Goal: Task Accomplishment & Management: Use online tool/utility

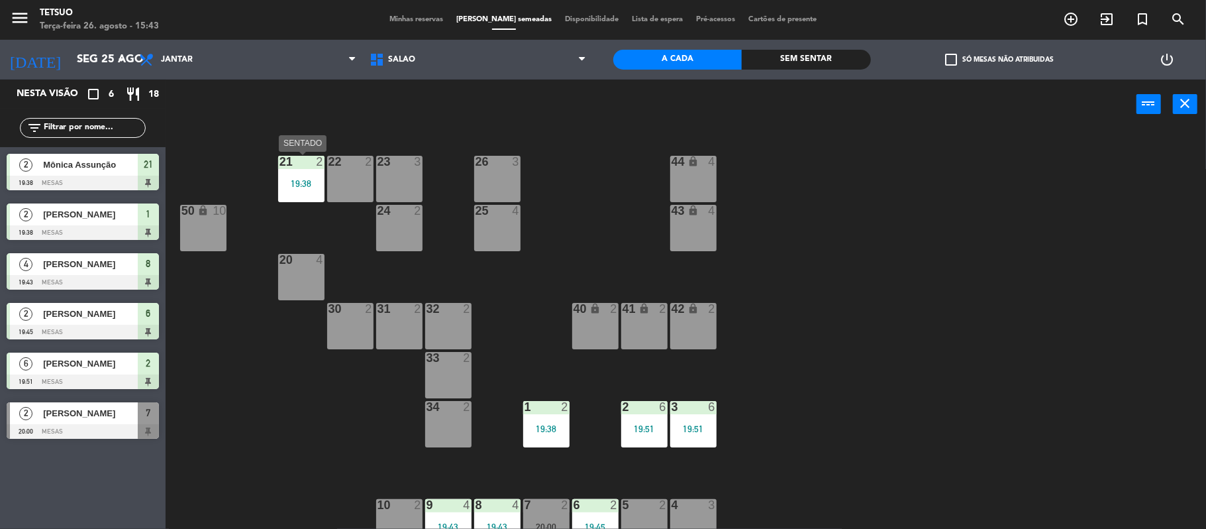
click at [303, 179] on div "19:38" at bounding box center [301, 183] width 46 height 9
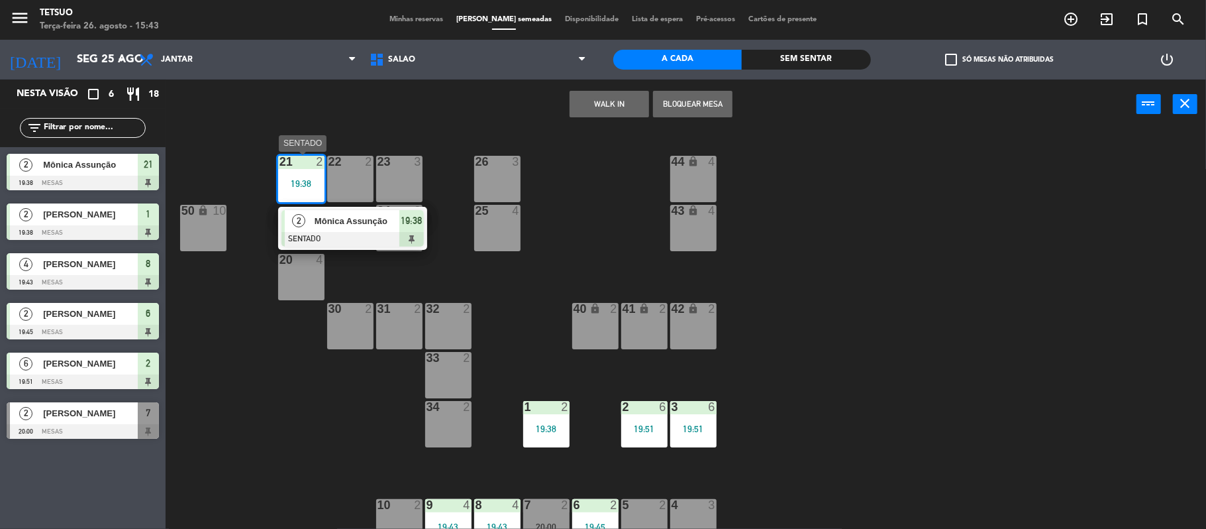
click at [342, 217] on span "Mônica Assunção" at bounding box center [357, 221] width 85 height 14
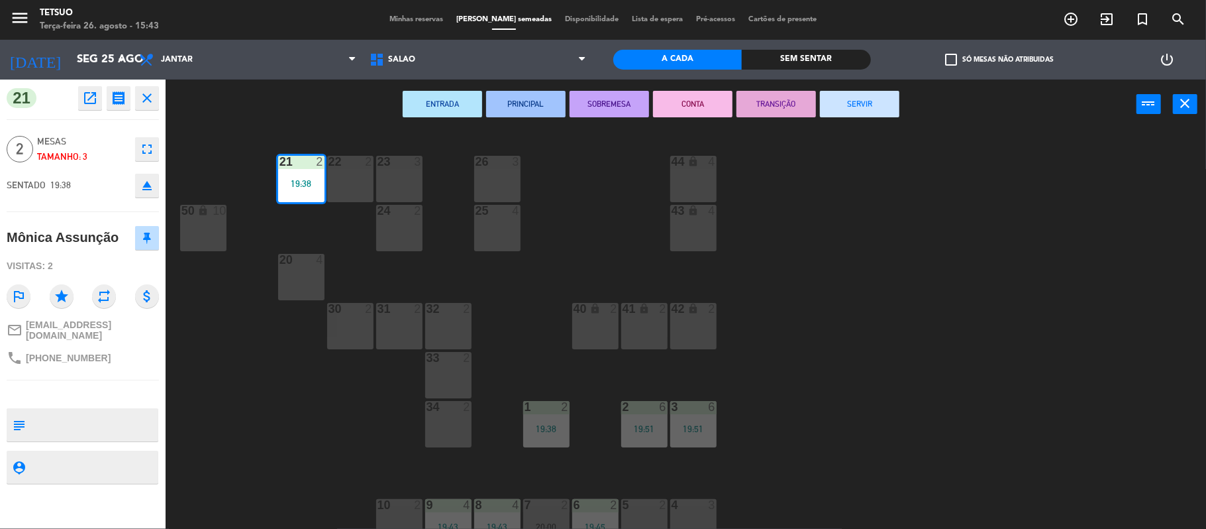
drag, startPoint x: 835, startPoint y: 94, endPoint x: 809, endPoint y: 193, distance: 102.8
click at [835, 95] on button "SERVIR" at bounding box center [859, 104] width 79 height 26
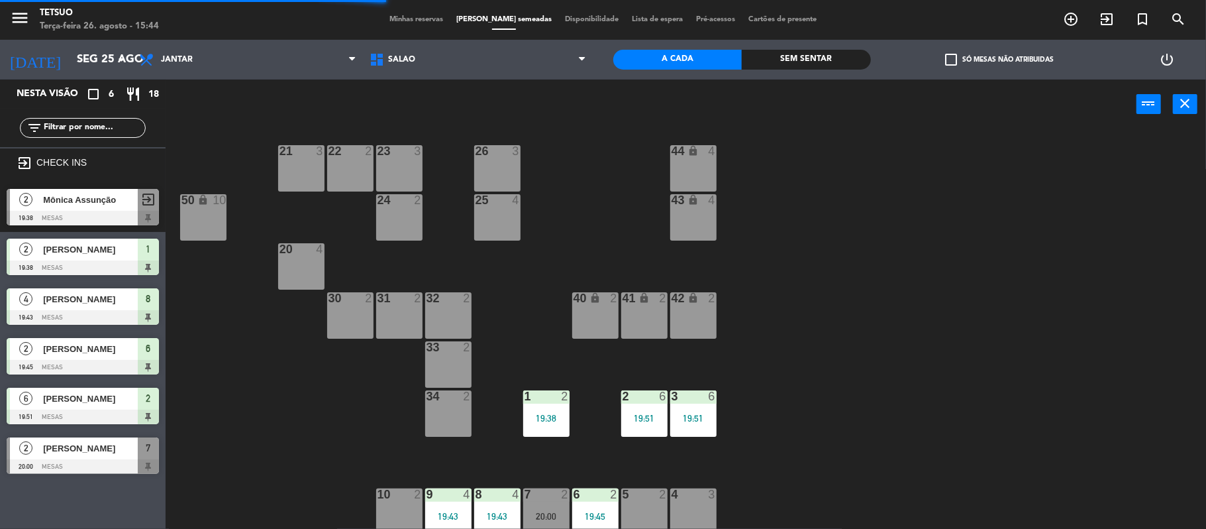
scroll to position [13, 0]
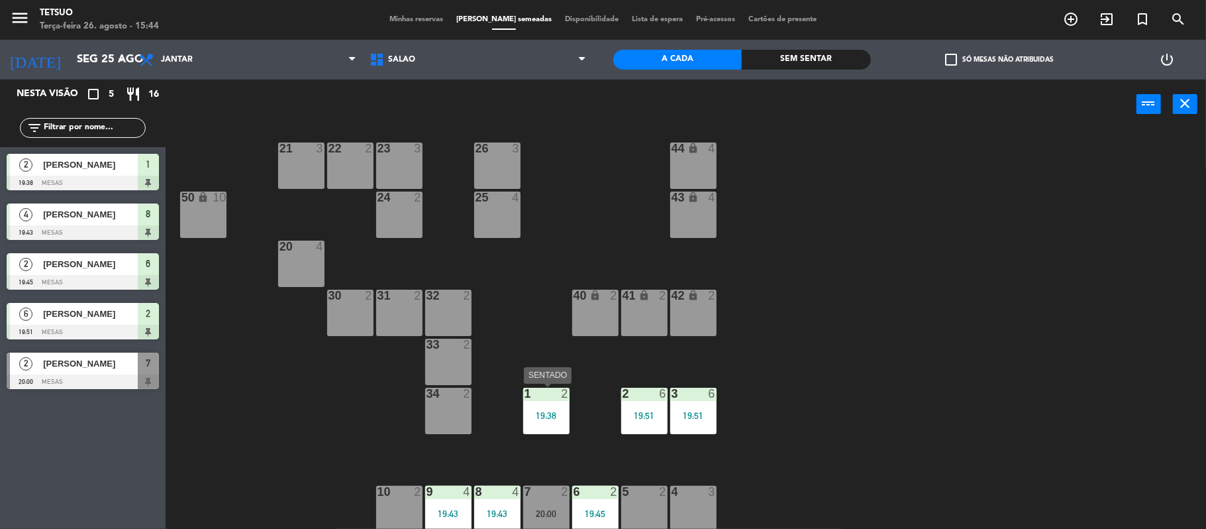
click at [543, 419] on div "19:38" at bounding box center [546, 415] width 46 height 9
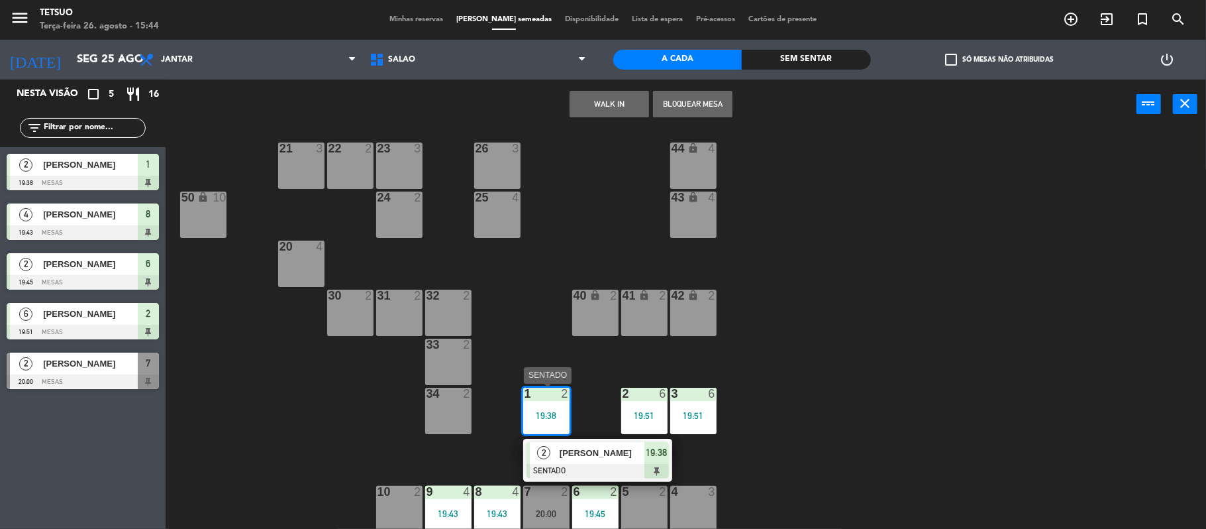
click at [583, 448] on span "[PERSON_NAME]" at bounding box center [602, 453] width 85 height 14
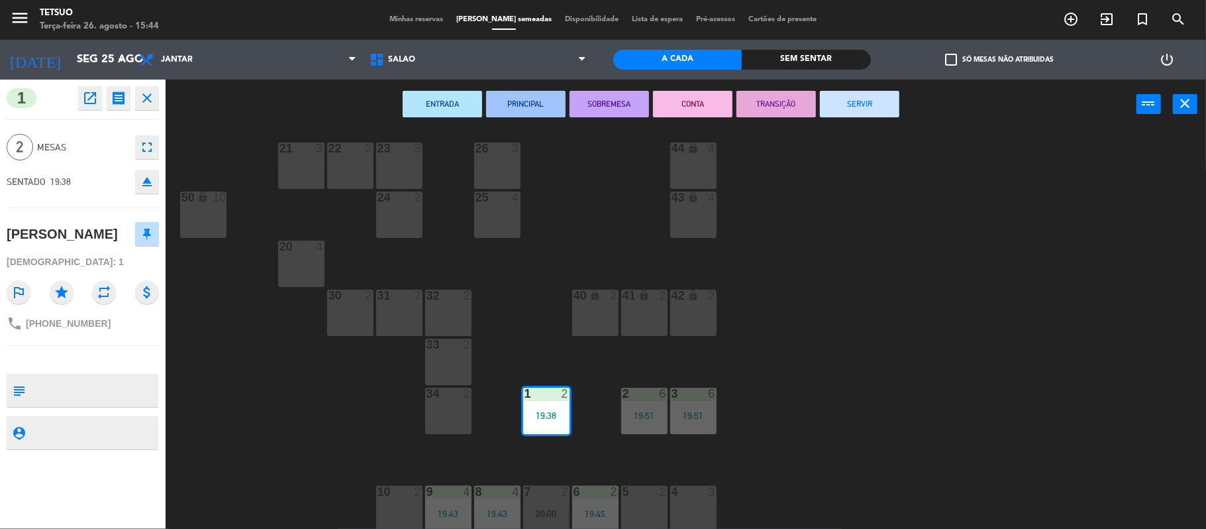
click at [876, 114] on button "SERVIR" at bounding box center [859, 104] width 79 height 26
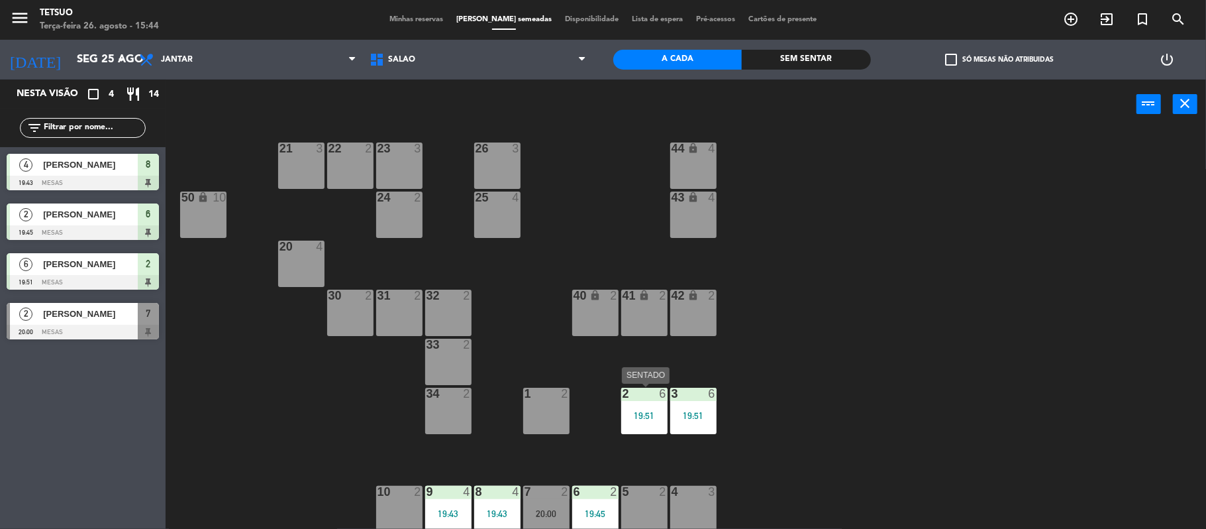
click at [650, 417] on div "19:51" at bounding box center [644, 415] width 46 height 9
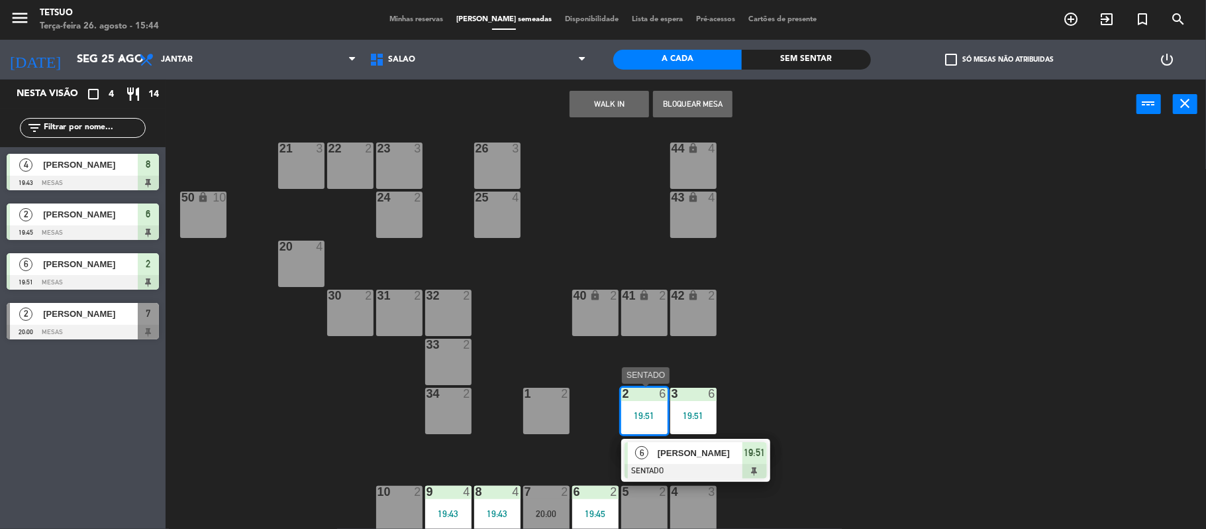
click at [679, 449] on span "[PERSON_NAME]" at bounding box center [700, 453] width 85 height 14
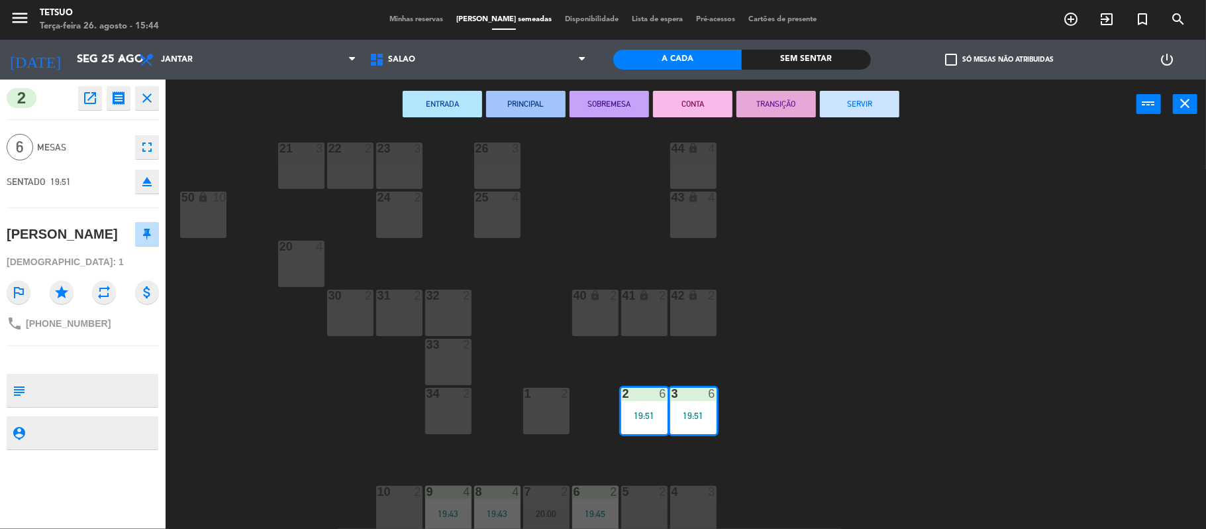
click at [886, 107] on button "SERVIR" at bounding box center [859, 104] width 79 height 26
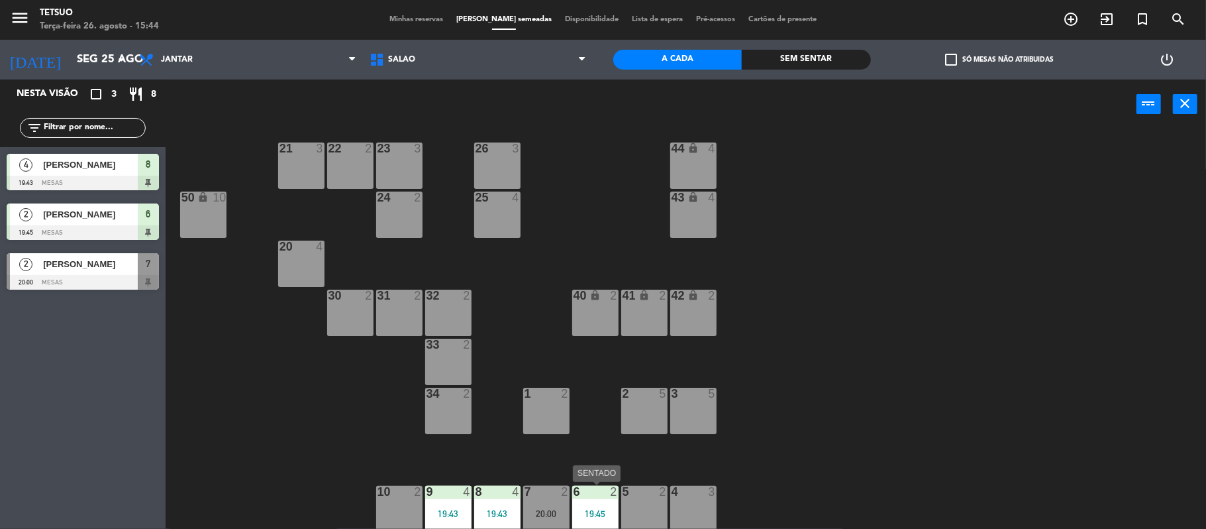
click at [604, 504] on div "6 2 19:45" at bounding box center [595, 509] width 46 height 46
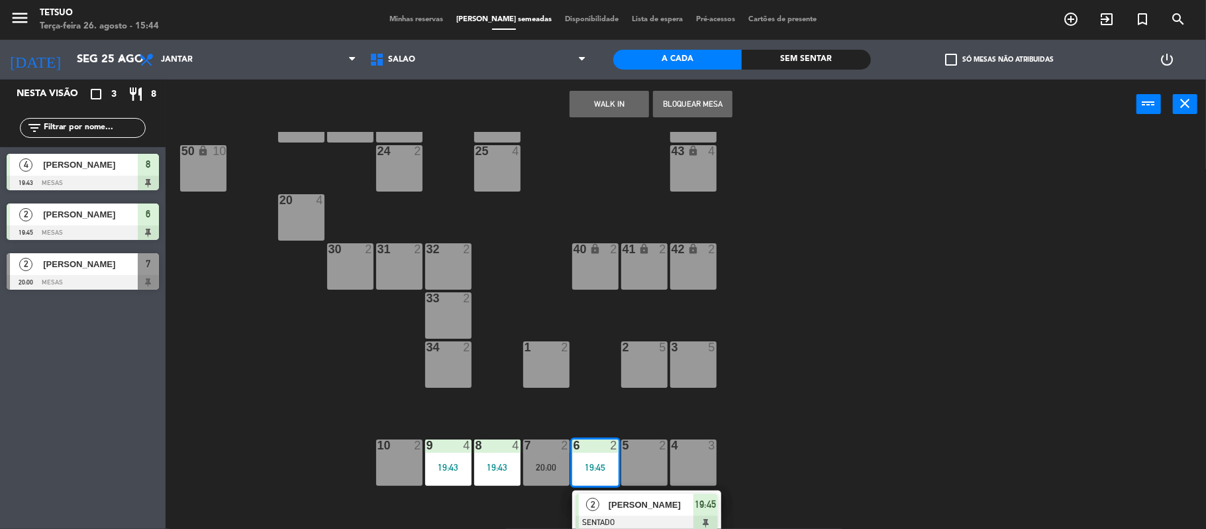
scroll to position [61, 0]
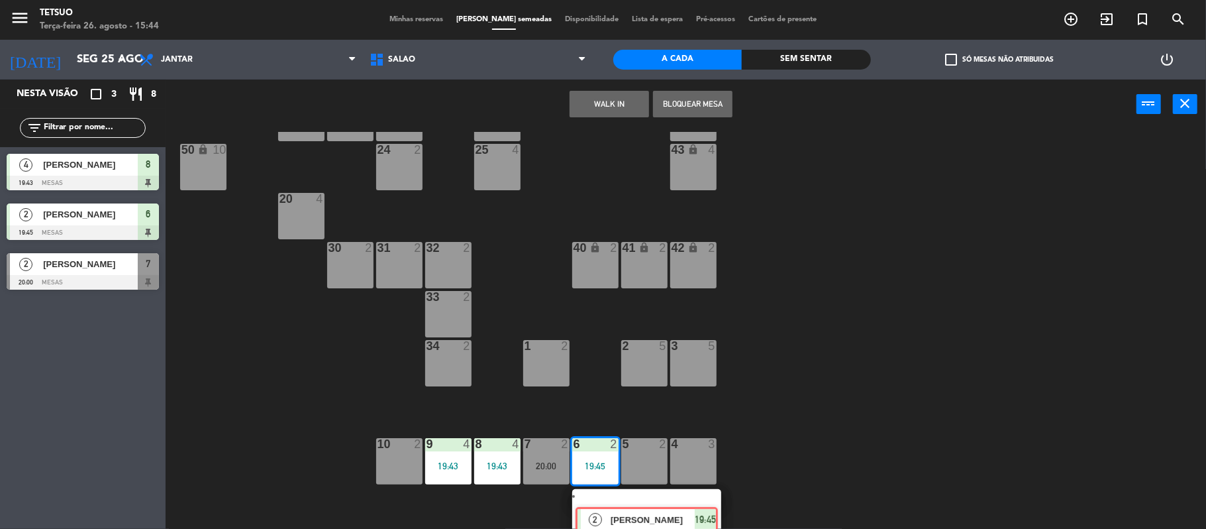
click at [617, 484] on div "6 2 19:45 2 [PERSON_NAME] SENTADO 19:45" at bounding box center [595, 461] width 46 height 46
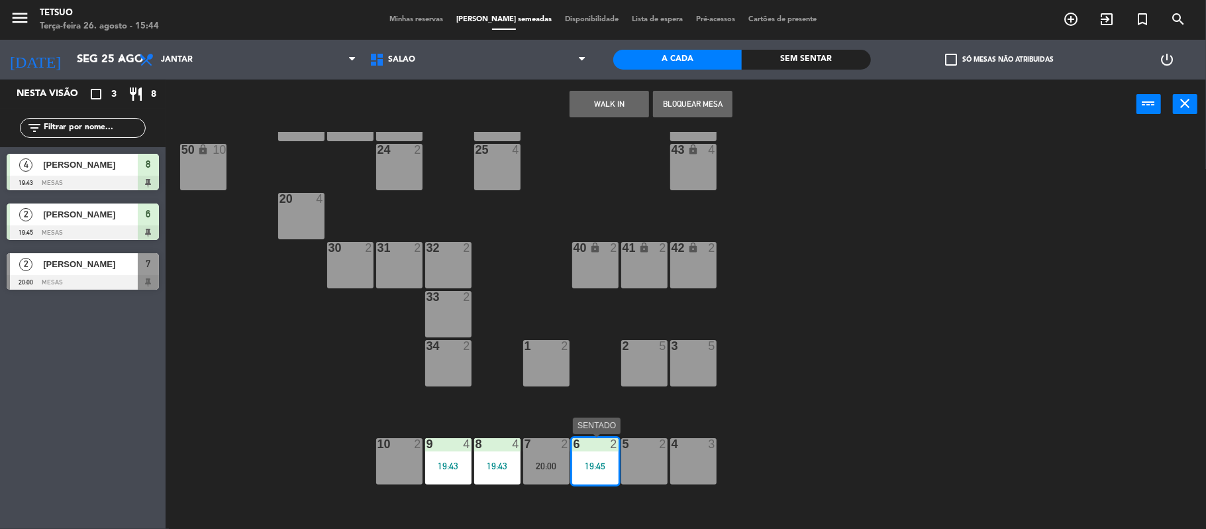
click at [589, 472] on div "6 2 19:45" at bounding box center [595, 461] width 46 height 46
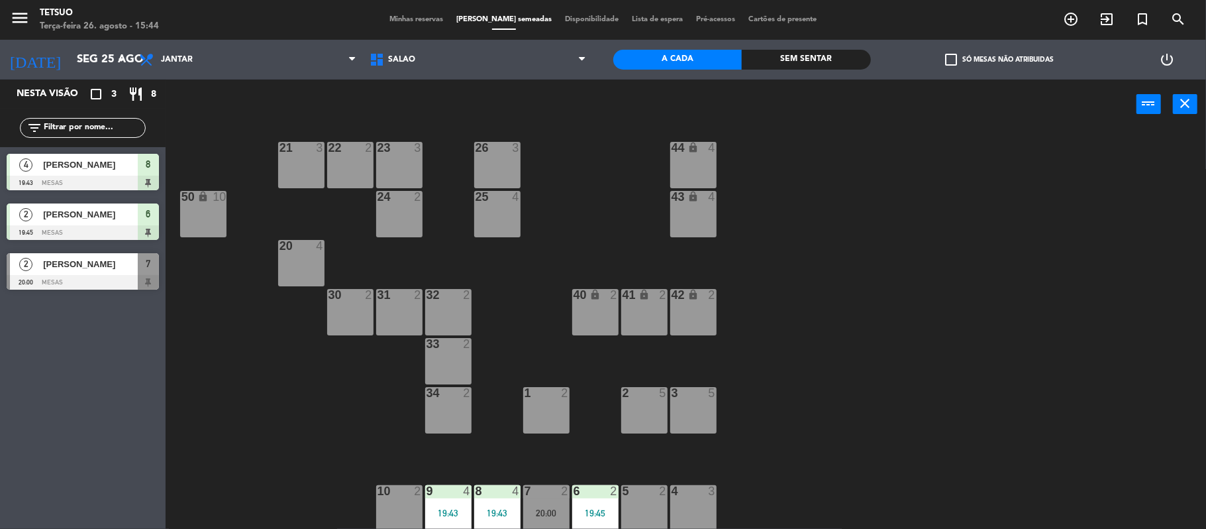
scroll to position [14, 0]
click at [607, 511] on div "19:45" at bounding box center [595, 512] width 46 height 9
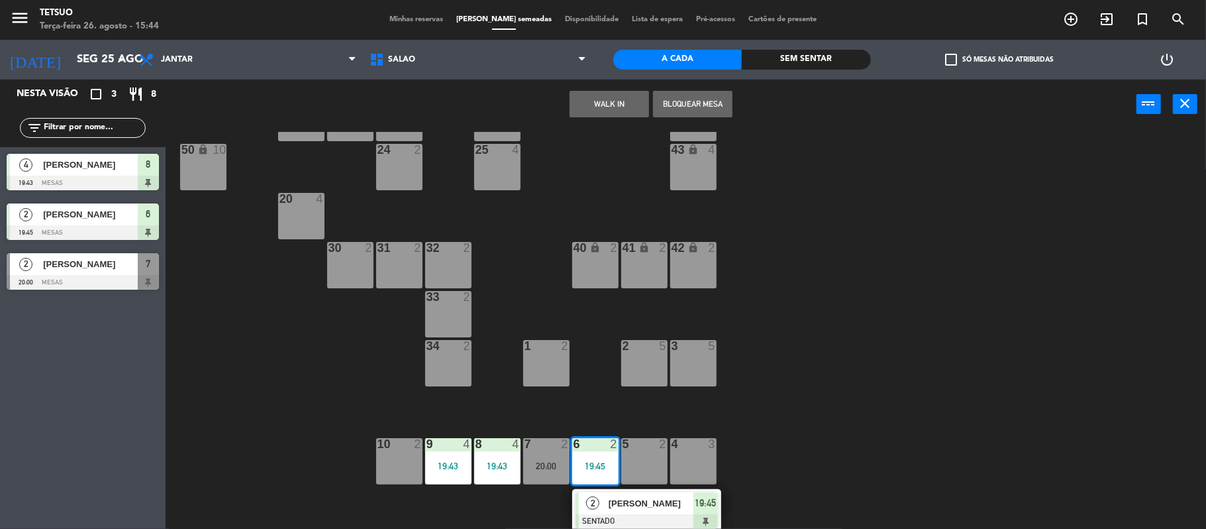
click at [637, 510] on div "[PERSON_NAME]" at bounding box center [650, 503] width 86 height 22
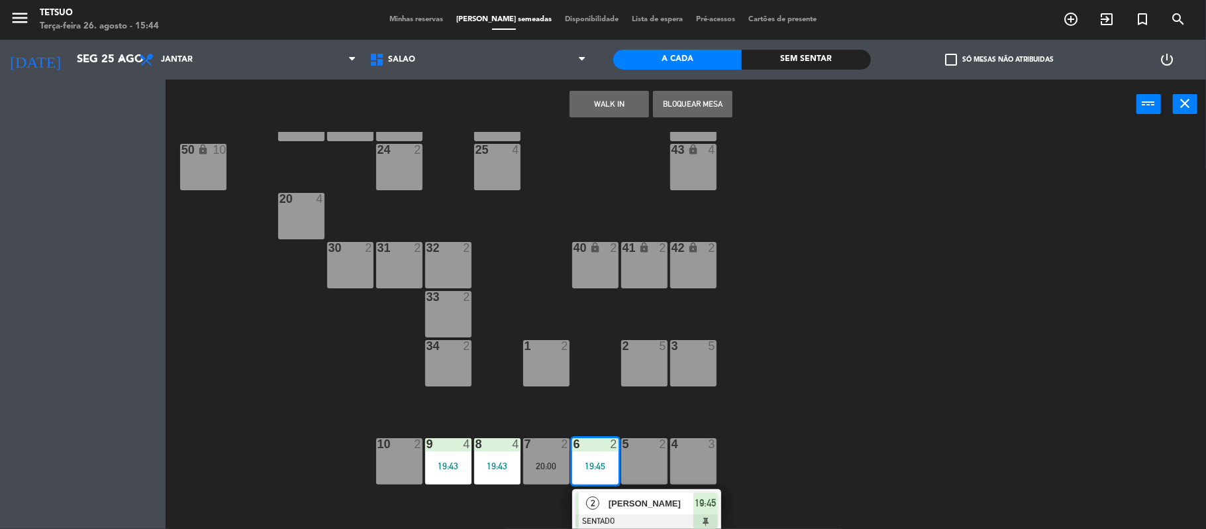
scroll to position [14, 0]
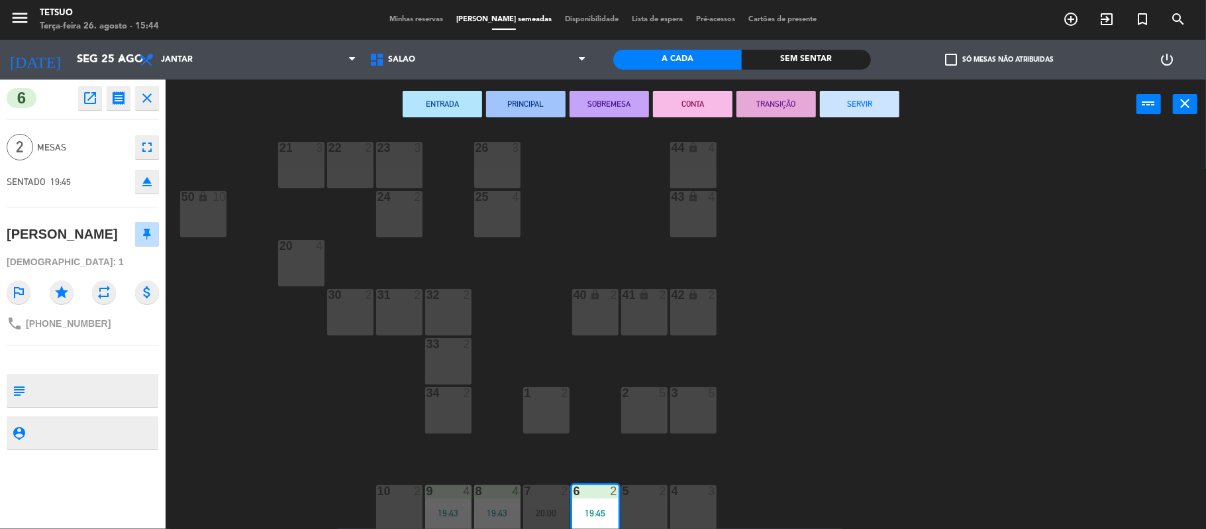
click at [882, 111] on button "SERVIR" at bounding box center [859, 104] width 79 height 26
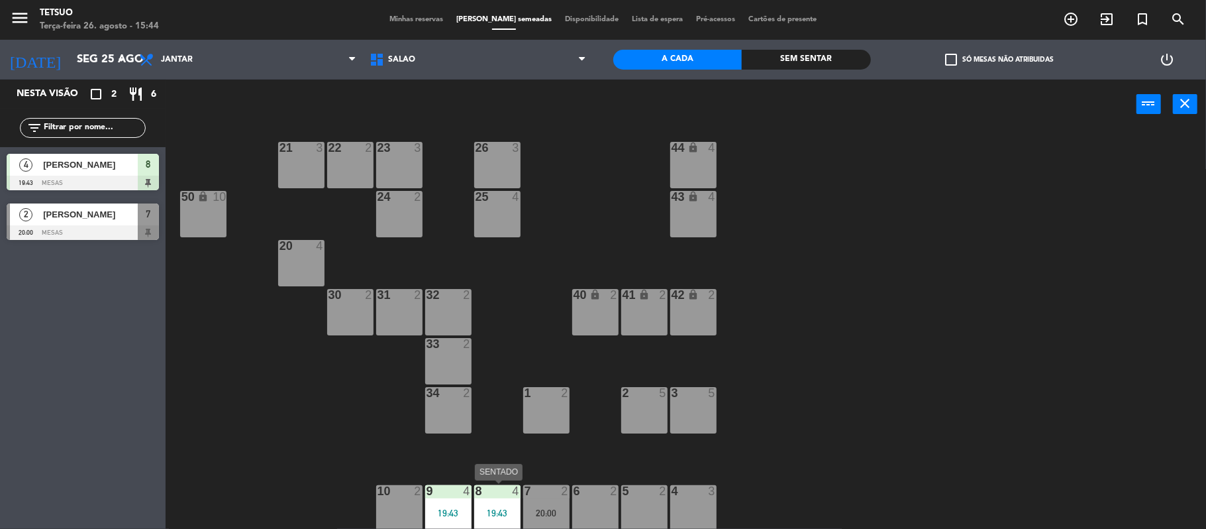
click at [504, 514] on div "19:43" at bounding box center [497, 512] width 46 height 9
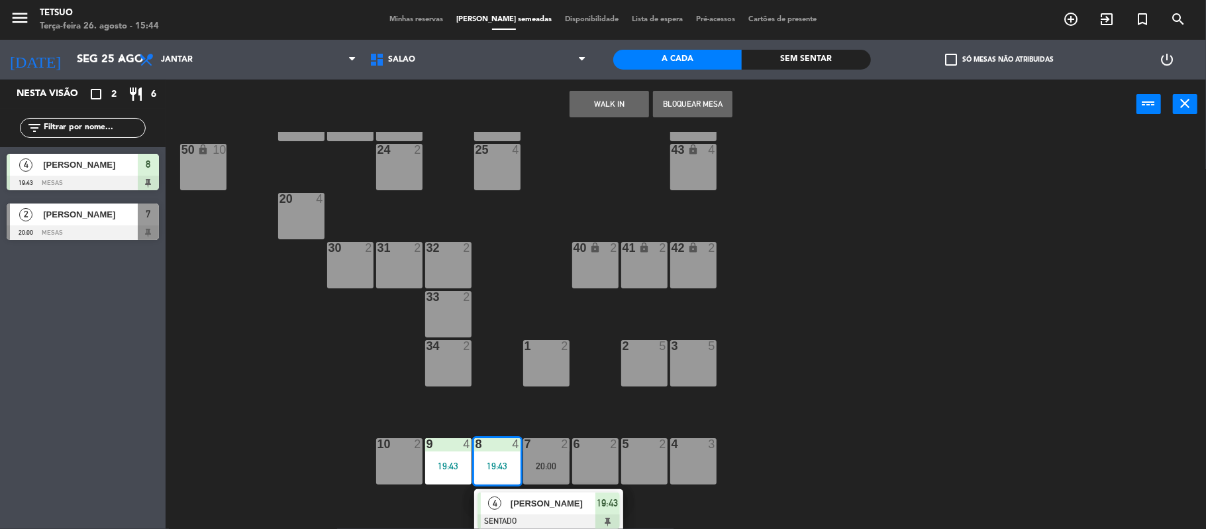
click at [562, 506] on span "[PERSON_NAME]" at bounding box center [553, 503] width 85 height 14
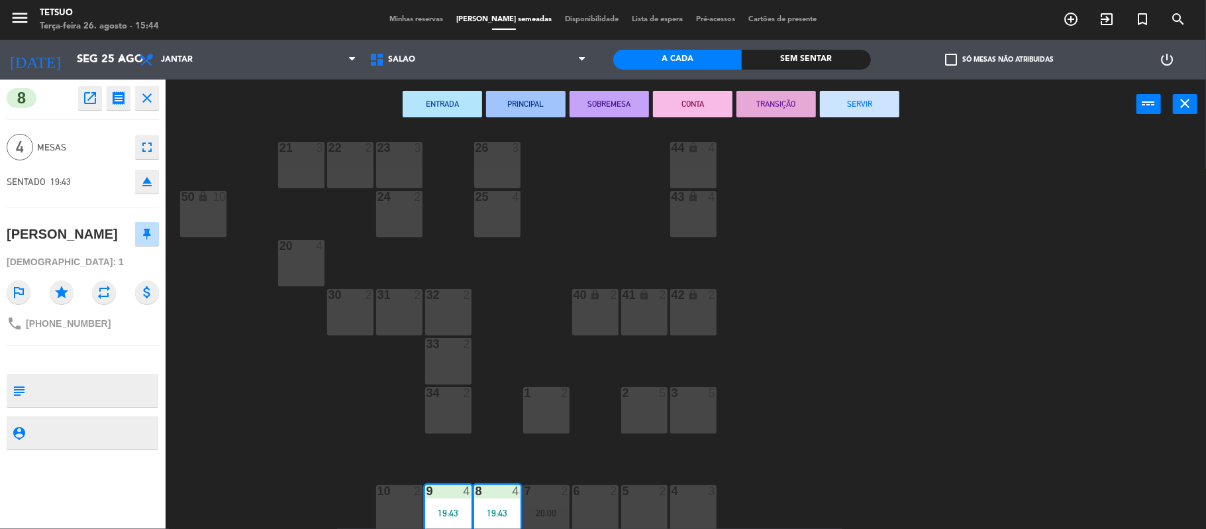
click at [880, 106] on button "SERVIR" at bounding box center [859, 104] width 79 height 26
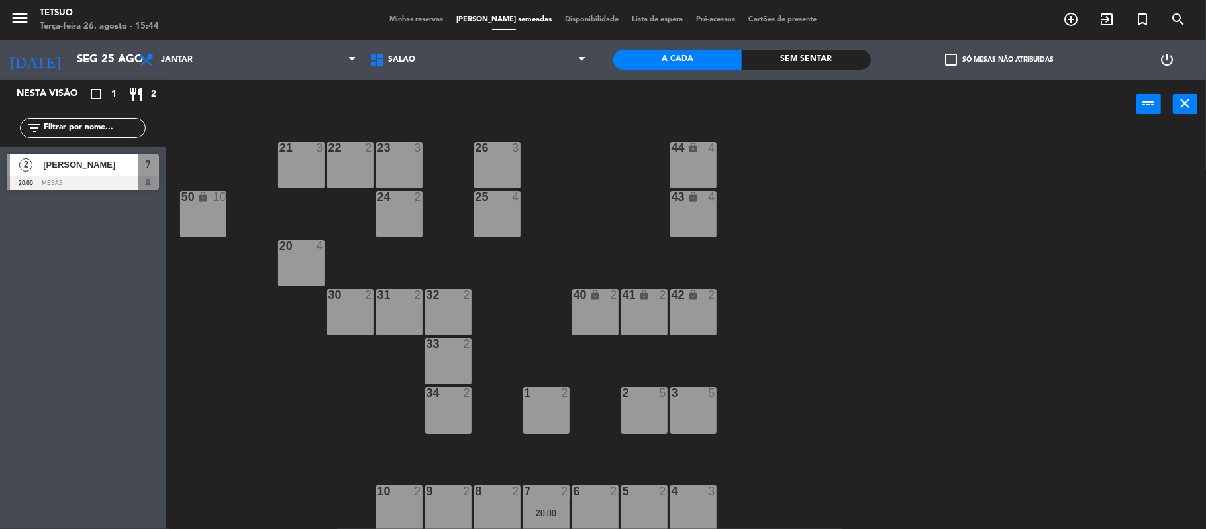
click at [74, 171] on span "[PERSON_NAME]" at bounding box center [90, 165] width 95 height 14
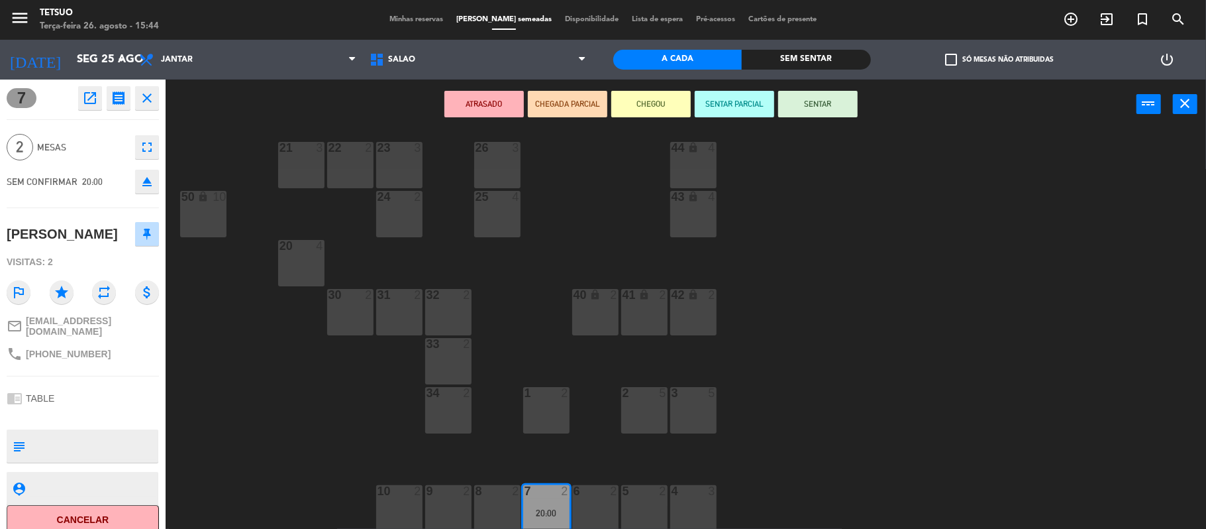
click at [838, 113] on button "SENTAR" at bounding box center [817, 104] width 79 height 26
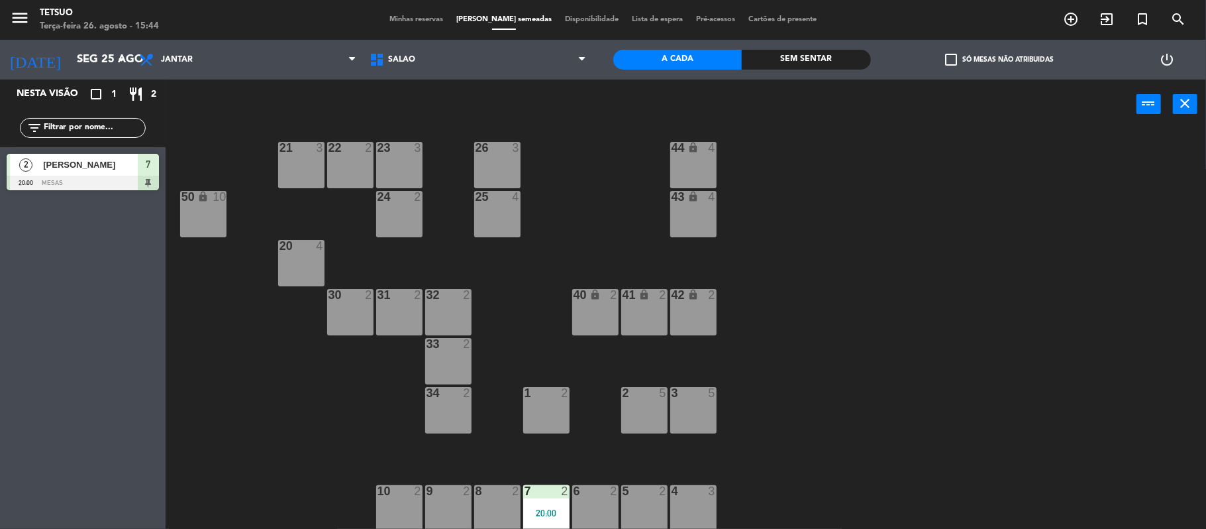
click at [98, 168] on span "[PERSON_NAME]" at bounding box center [90, 165] width 95 height 14
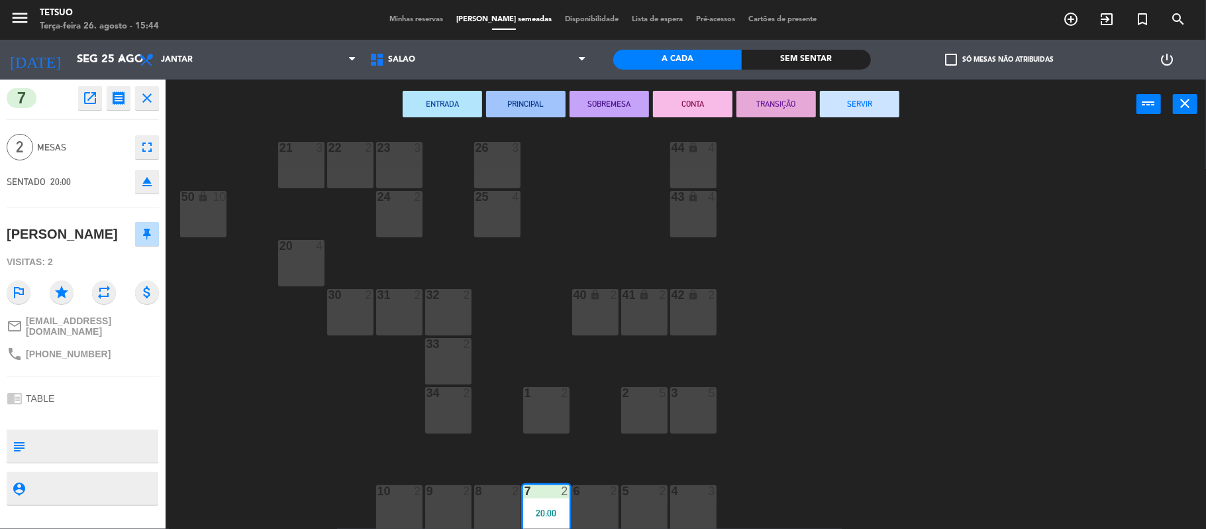
click at [864, 95] on button "SERVIR" at bounding box center [859, 104] width 79 height 26
